Goal: Register for event/course

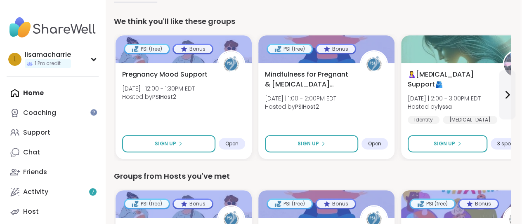
scroll to position [85, 2]
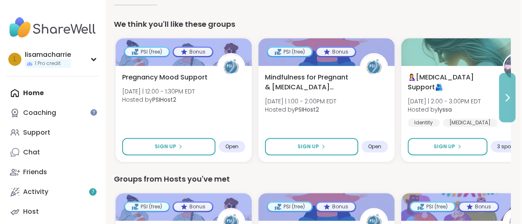
click at [506, 90] on button at bounding box center [506, 97] width 16 height 49
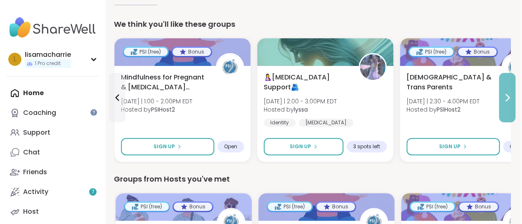
click at [506, 90] on button at bounding box center [506, 97] width 16 height 49
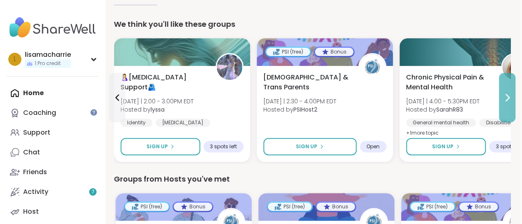
click at [506, 90] on button at bounding box center [506, 97] width 16 height 49
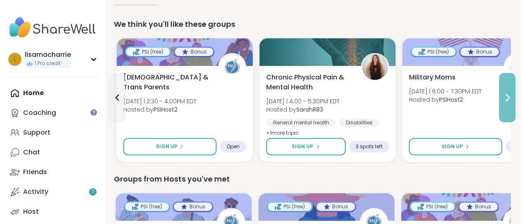
click at [506, 90] on button at bounding box center [506, 97] width 16 height 49
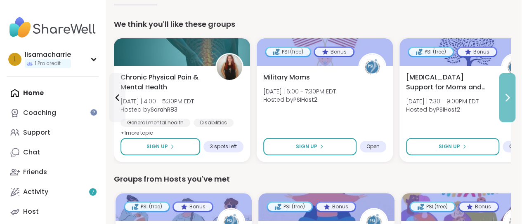
click at [505, 92] on button at bounding box center [506, 97] width 16 height 49
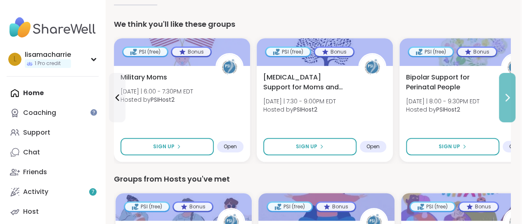
click at [505, 92] on button at bounding box center [506, 97] width 16 height 49
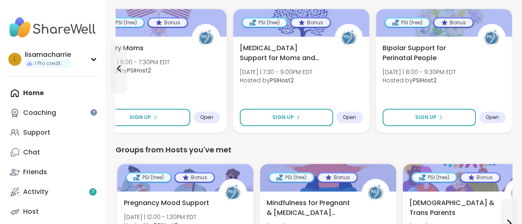
scroll to position [115, 0]
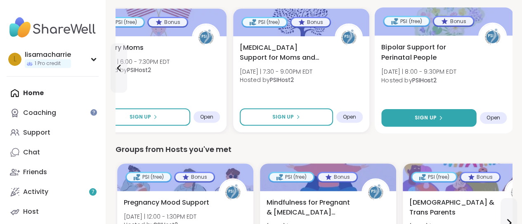
click at [432, 117] on span "Sign Up" at bounding box center [425, 117] width 22 height 7
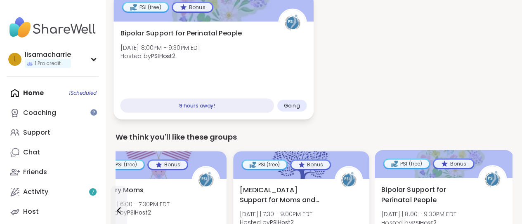
click at [204, 62] on div "Bipolar Support for Perinatal People [DATE] 8:00PM - 9:30PM EDT Hosted by PSIHo…" at bounding box center [213, 46] width 186 height 37
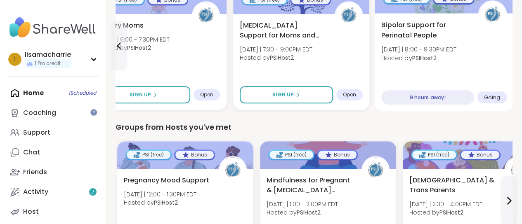
scroll to position [303, 0]
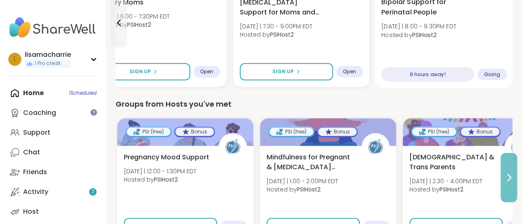
click at [505, 169] on button at bounding box center [508, 177] width 16 height 49
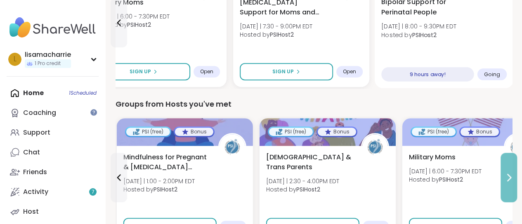
click at [505, 169] on button at bounding box center [508, 177] width 16 height 49
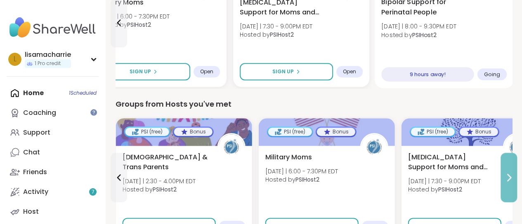
click at [505, 169] on button at bounding box center [508, 177] width 16 height 49
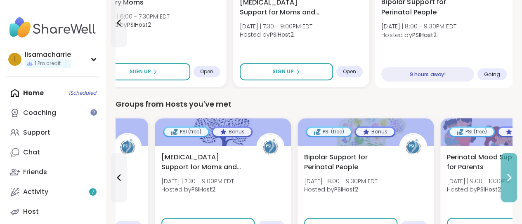
click at [505, 169] on button at bounding box center [508, 177] width 16 height 49
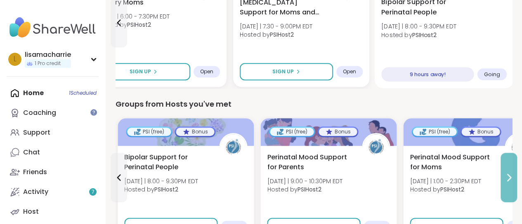
click at [505, 169] on button at bounding box center [508, 177] width 16 height 49
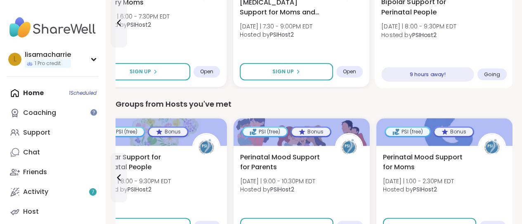
click at [505, 169] on div "Perinatal Mood Support for Moms [DATE] | 1:00 - 2:30PM EDT Hosted by PSIHost2" at bounding box center [444, 176] width 123 height 46
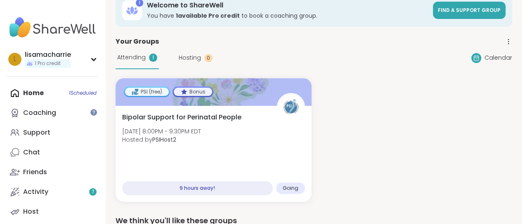
scroll to position [31, 0]
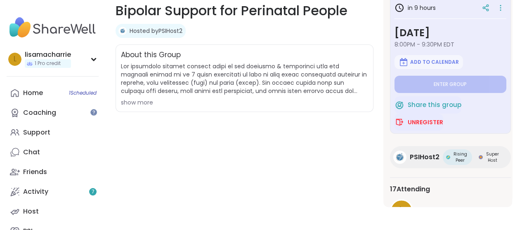
scroll to position [104, 0]
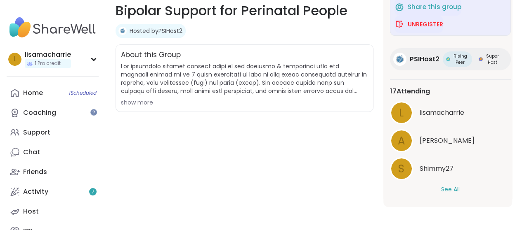
click at [448, 186] on button "See All" at bounding box center [450, 190] width 19 height 9
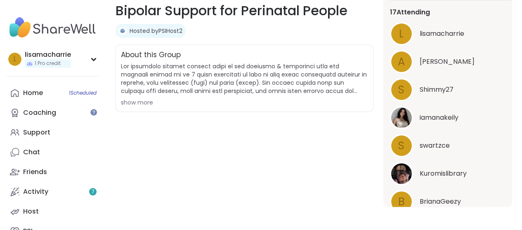
scroll to position [55, 0]
